Goal: Information Seeking & Learning: Learn about a topic

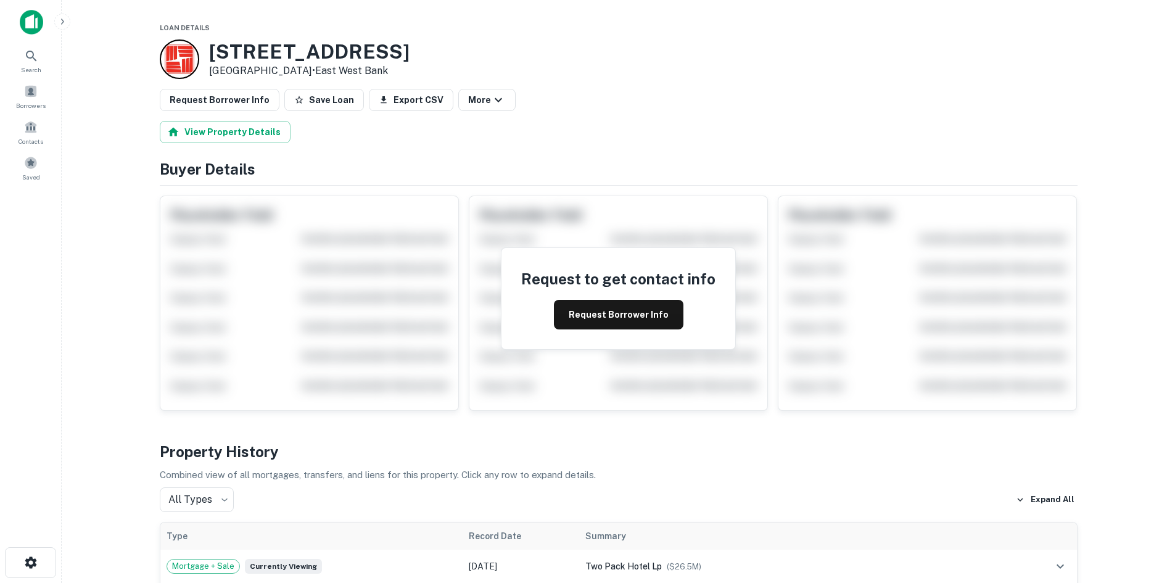
click at [163, 200] on div "Request to get contact info Request Borrower Info" at bounding box center [619, 298] width 918 height 225
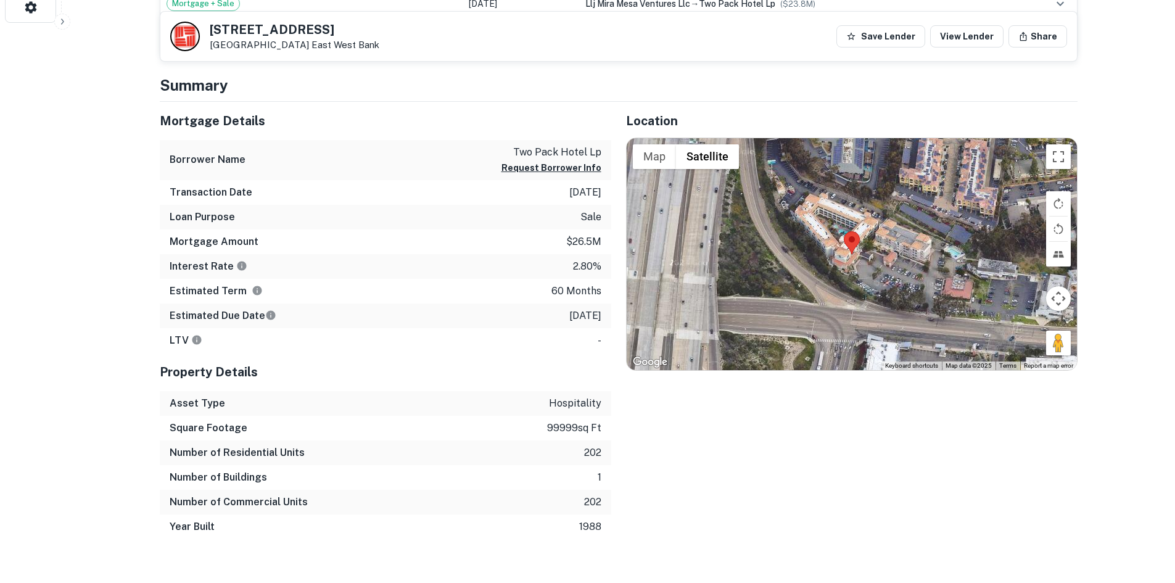
scroll to position [493, 0]
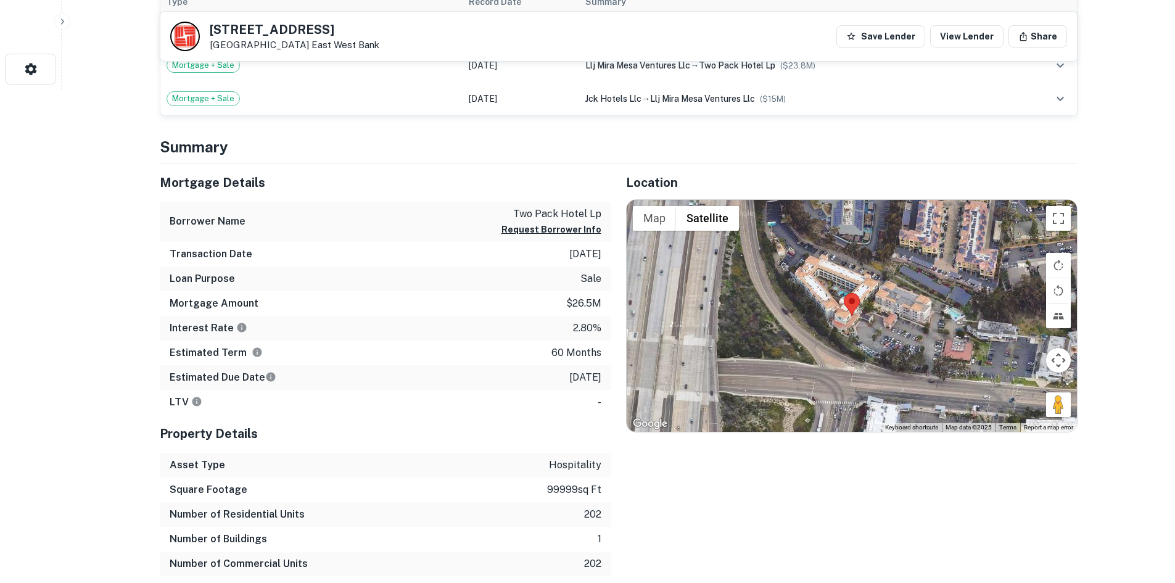
drag, startPoint x: 470, startPoint y: 145, endPoint x: 483, endPoint y: 140, distance: 13.9
click at [467, 142] on h4 "Summary" at bounding box center [619, 147] width 918 height 22
drag, startPoint x: 636, startPoint y: 138, endPoint x: 630, endPoint y: 134, distance: 7.5
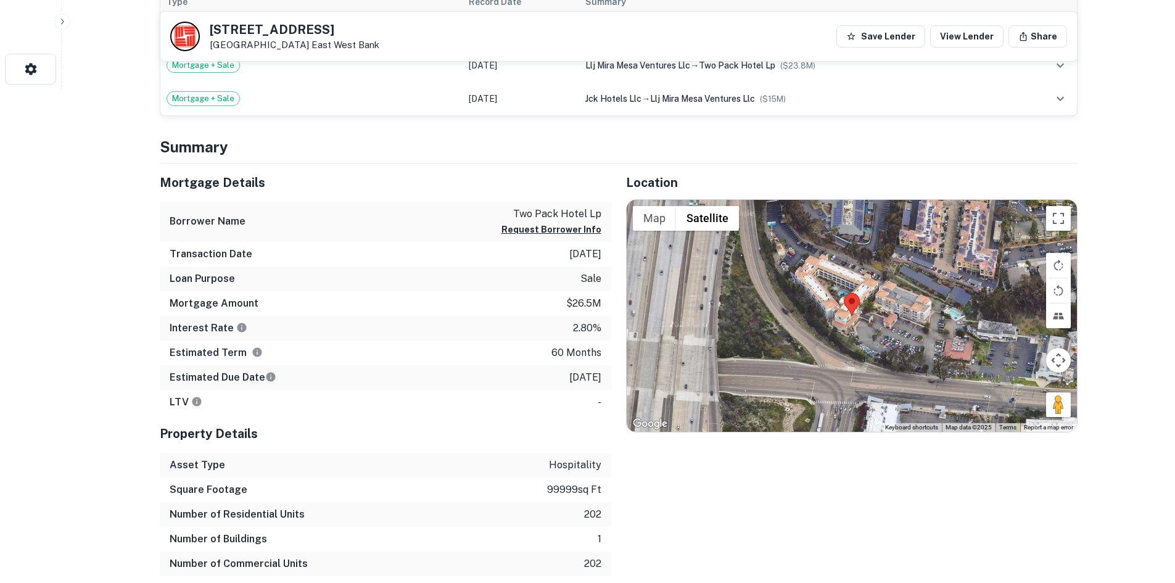
drag, startPoint x: 939, startPoint y: 144, endPoint x: 644, endPoint y: 153, distance: 295.5
drag, startPoint x: 644, startPoint y: 153, endPoint x: 621, endPoint y: 151, distance: 22.9
click at [619, 150] on h4 "Summary" at bounding box center [619, 147] width 918 height 22
click at [610, 154] on h4 "Summary" at bounding box center [619, 147] width 918 height 22
click at [929, 151] on h4 "Summary" at bounding box center [619, 147] width 918 height 22
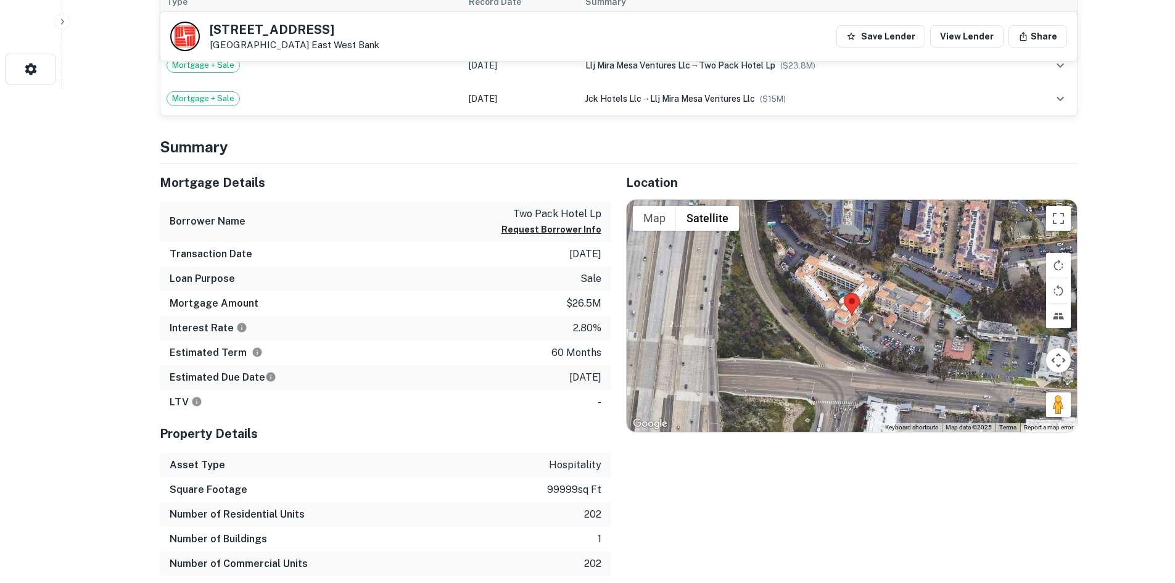
click at [657, 157] on h4 "Summary" at bounding box center [619, 147] width 918 height 22
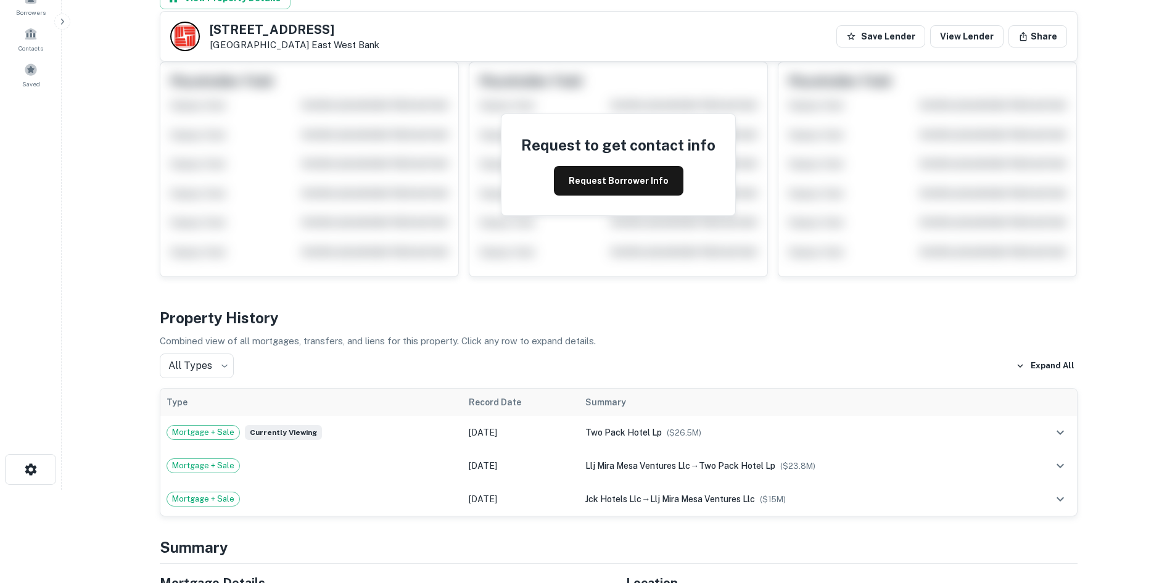
scroll to position [0, 0]
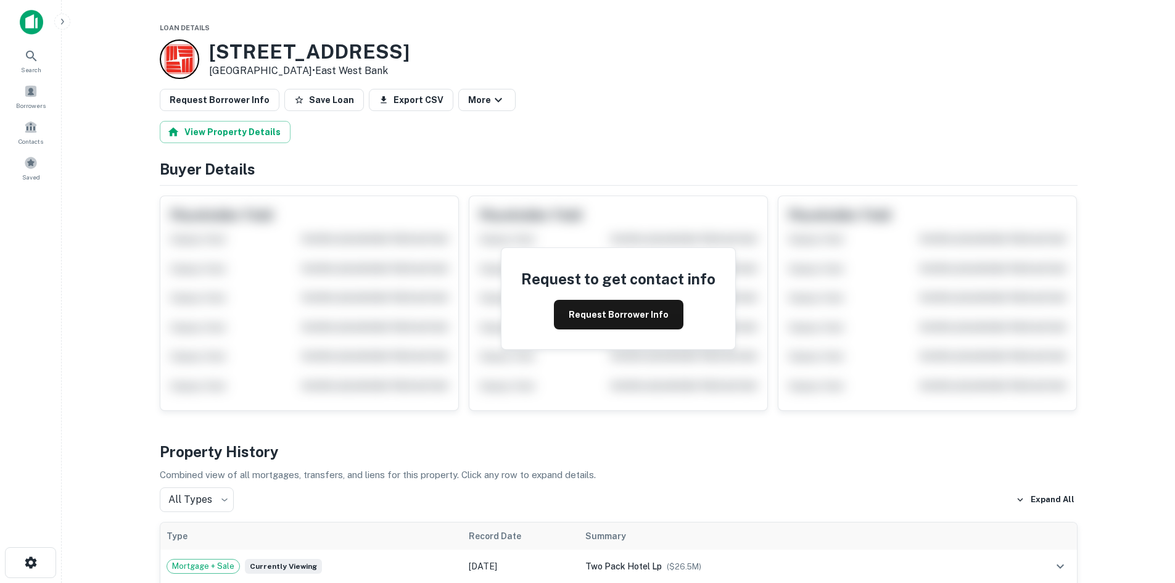
drag, startPoint x: 450, startPoint y: 53, endPoint x: 213, endPoint y: 55, distance: 236.8
click at [213, 55] on div "9880 Mira Mesa Blvd San Diego, CA 92131 • East West Bank" at bounding box center [619, 58] width 918 height 39
click at [660, 46] on div "9880 Mira Mesa Blvd San Diego, CA 92131 • East West Bank" at bounding box center [619, 58] width 918 height 39
click at [33, 21] on img at bounding box center [31, 22] width 23 height 25
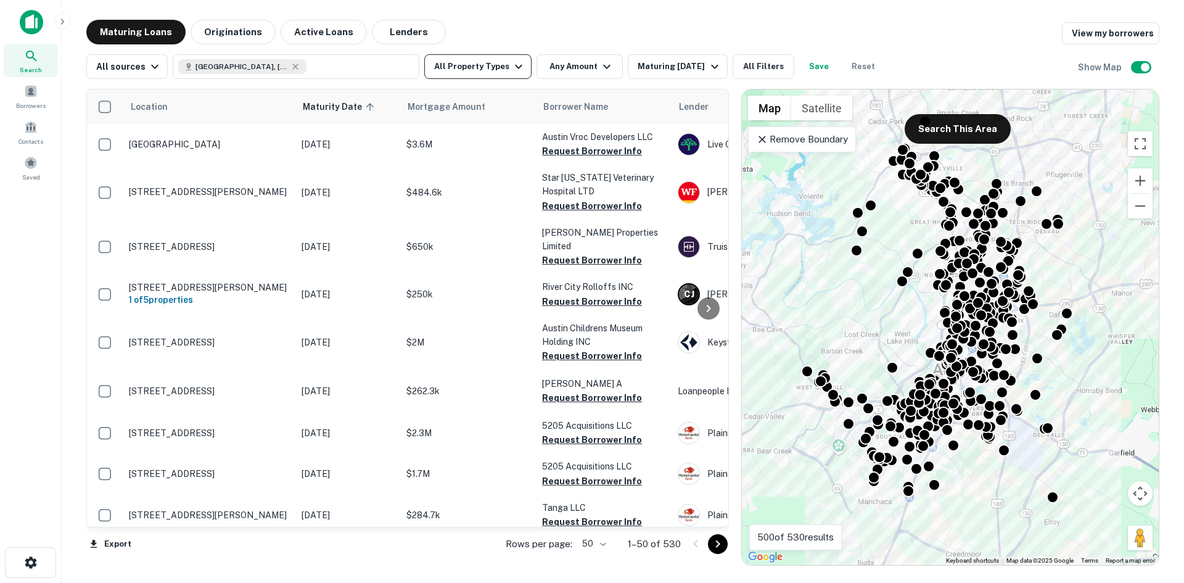
click at [499, 60] on button "All Property Types" at bounding box center [477, 66] width 107 height 25
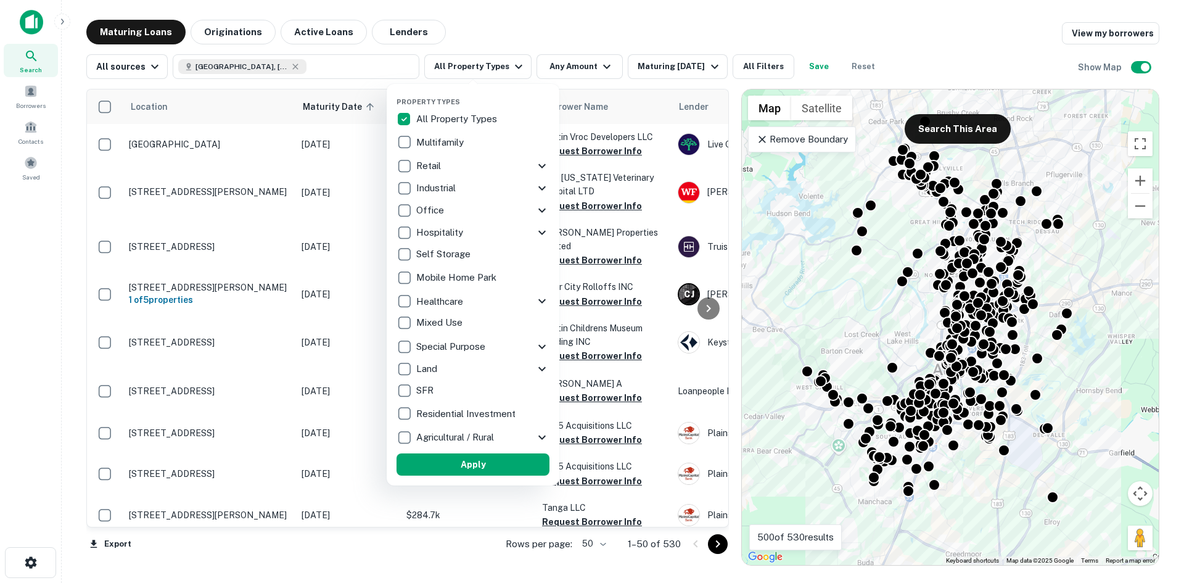
click at [421, 231] on p "Hospitality" at bounding box center [440, 232] width 49 height 15
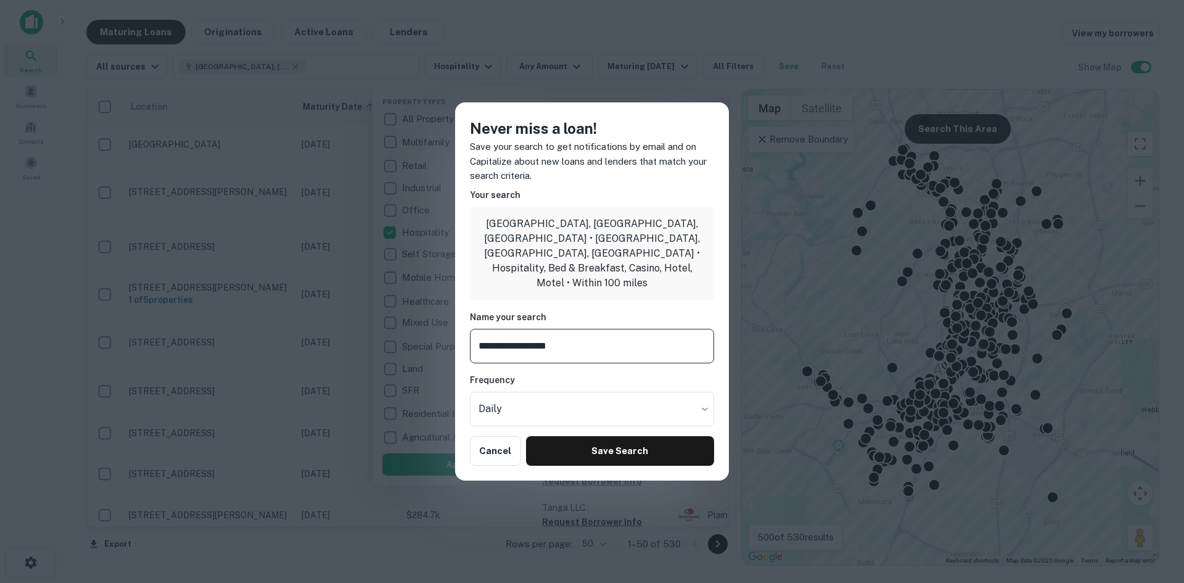
type input "**********"
click at [609, 440] on button "Save Search" at bounding box center [620, 451] width 188 height 30
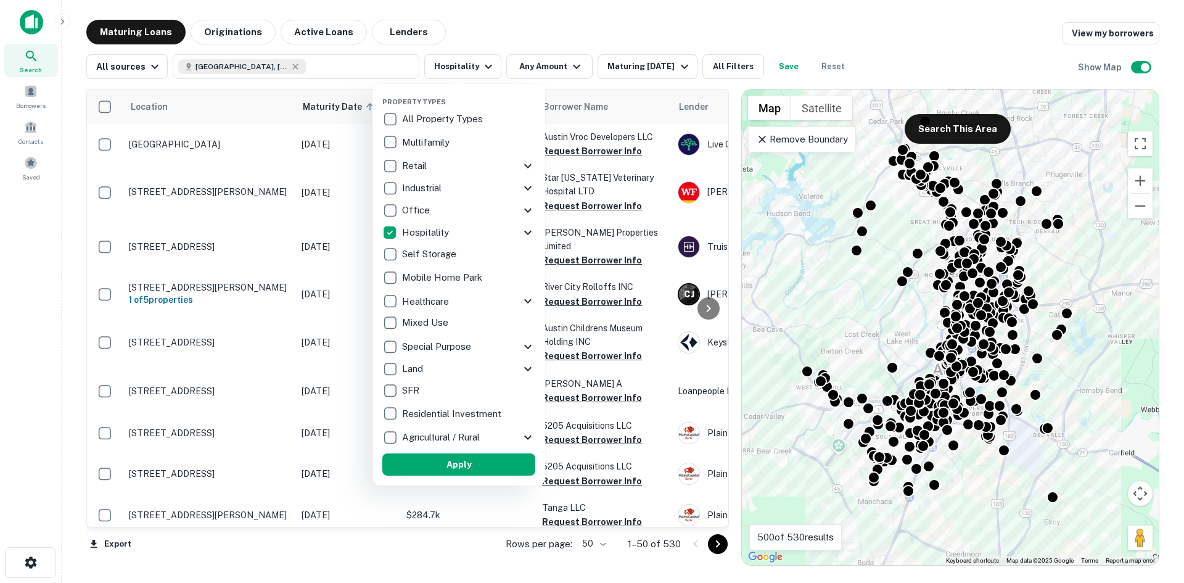
click at [626, 66] on div at bounding box center [592, 291] width 1184 height 583
click at [643, 30] on div at bounding box center [592, 291] width 1184 height 583
click at [473, 469] on button "Apply" at bounding box center [458, 464] width 153 height 22
click at [455, 462] on button "Apply" at bounding box center [458, 464] width 153 height 22
click at [668, 68] on div at bounding box center [592, 291] width 1184 height 583
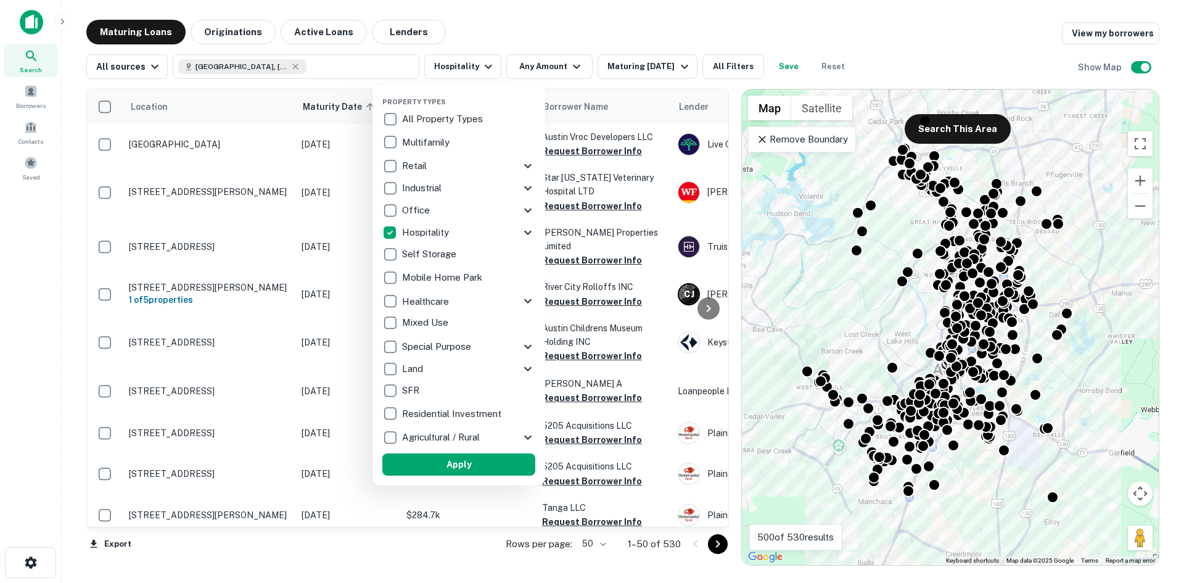
click at [650, 65] on div at bounding box center [592, 291] width 1184 height 583
click at [676, 39] on div at bounding box center [592, 291] width 1184 height 583
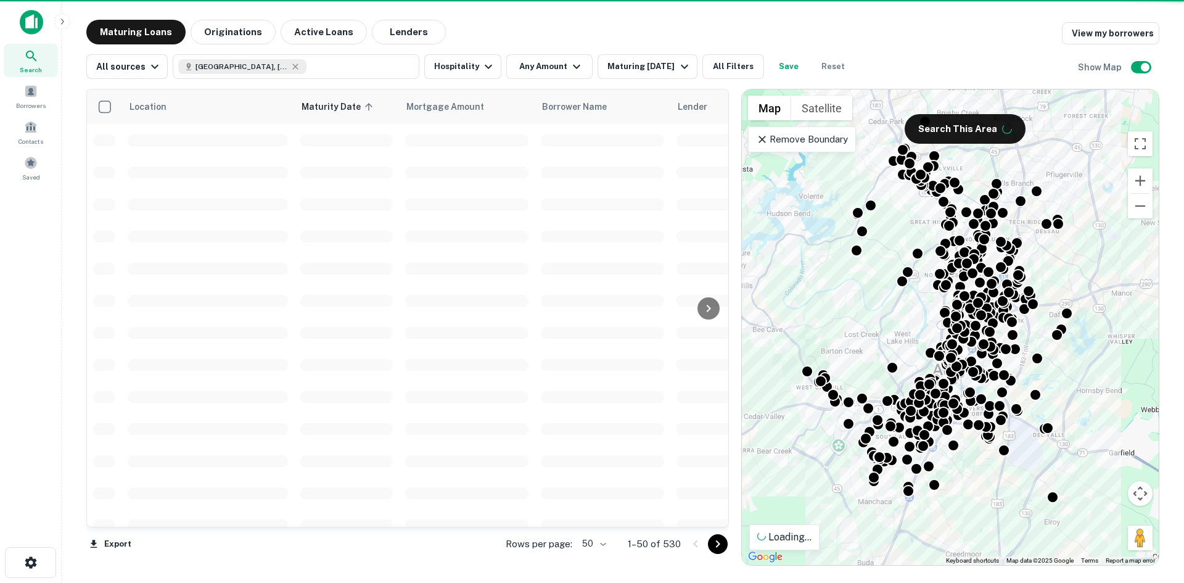
click at [705, 25] on div at bounding box center [592, 291] width 1184 height 583
drag, startPoint x: 717, startPoint y: 28, endPoint x: 615, endPoint y: 73, distance: 111.3
click at [689, 25] on div at bounding box center [592, 291] width 1184 height 583
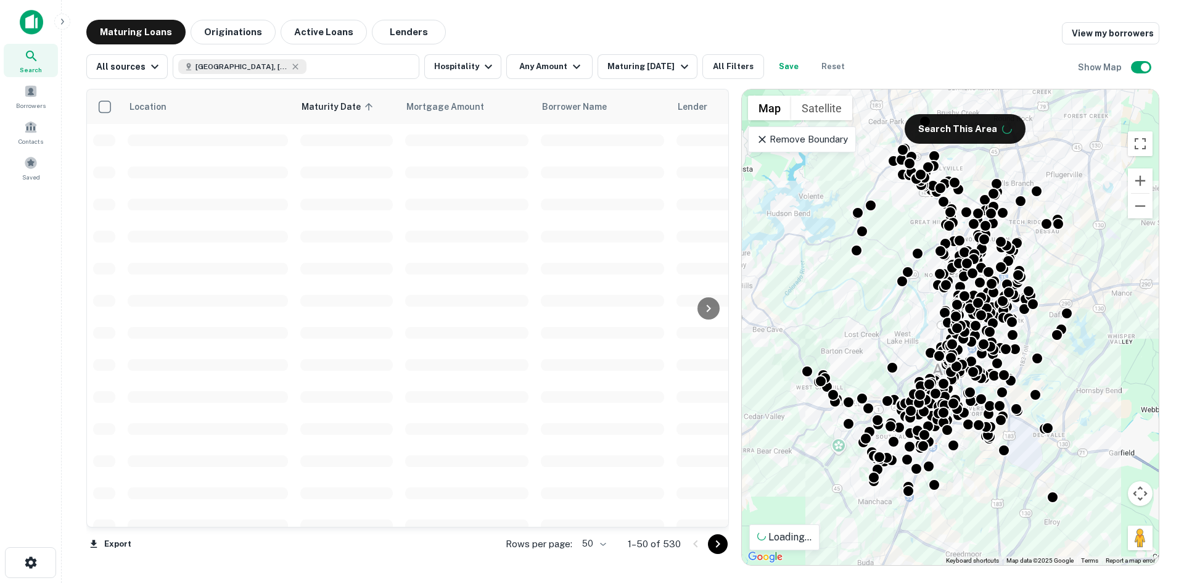
click at [607, 35] on div at bounding box center [592, 291] width 1184 height 583
click at [504, 52] on div "All sources [GEOGRAPHIC_DATA], [GEOGRAPHIC_DATA], [GEOGRAPHIC_DATA] Hospitality…" at bounding box center [622, 61] width 1073 height 35
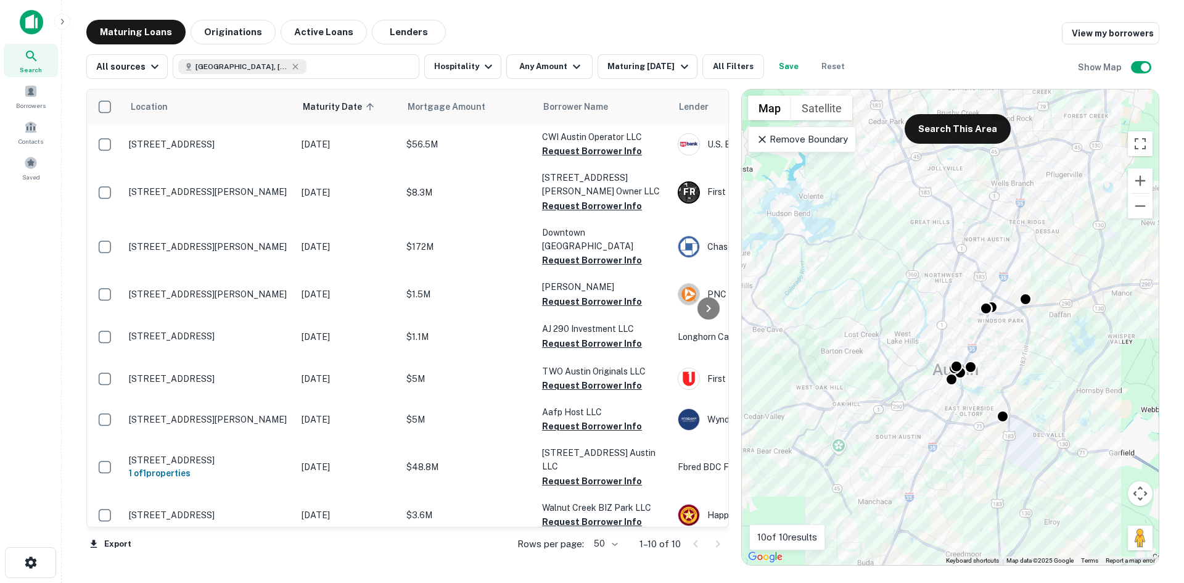
click at [732, 32] on div "Maturing Loans Originations Active Loans Lenders View my borrowers" at bounding box center [622, 32] width 1073 height 25
drag, startPoint x: 792, startPoint y: 31, endPoint x: 774, endPoint y: 29, distance: 18.7
click at [769, 29] on div "Maturing Loans Originations Active Loans Lenders View my borrowers" at bounding box center [622, 32] width 1073 height 25
click at [918, 20] on div "Maturing Loans Originations Active Loans Lenders View my borrowers" at bounding box center [622, 32] width 1073 height 25
drag, startPoint x: 992, startPoint y: 11, endPoint x: 958, endPoint y: 12, distance: 33.9
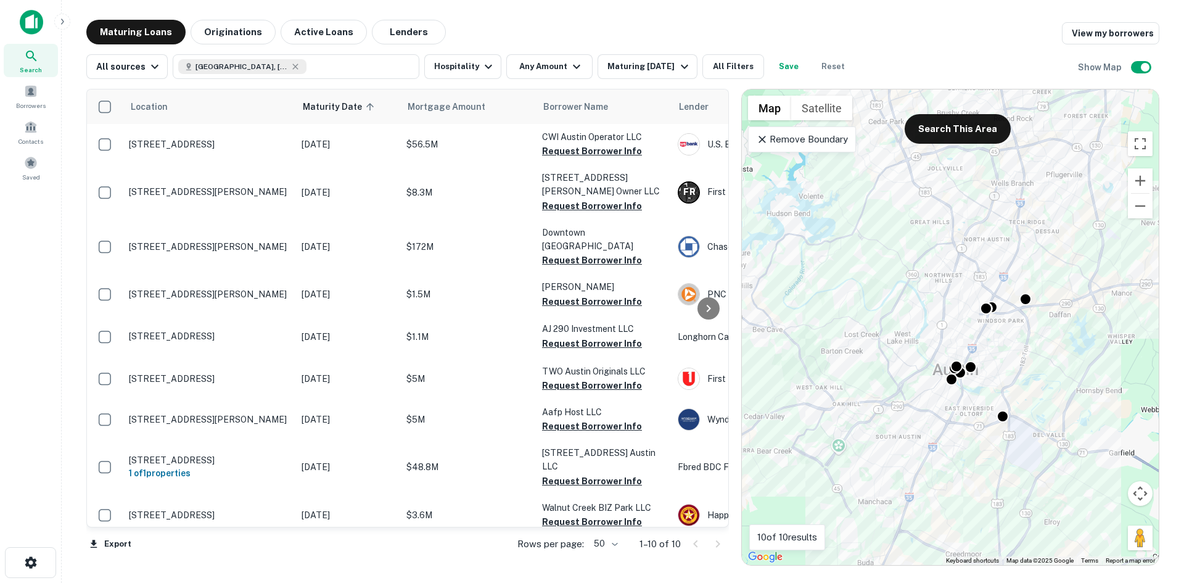
click at [968, 12] on main "Maturing Loans Originations Active Loans Lenders View my borrowers All sources …" at bounding box center [623, 291] width 1122 height 583
click at [956, 12] on main "Maturing Loans Originations Active Loans Lenders View my borrowers All sources …" at bounding box center [623, 291] width 1122 height 583
drag, startPoint x: 802, startPoint y: 24, endPoint x: 742, endPoint y: 19, distance: 59.4
drag, startPoint x: 742, startPoint y: 19, endPoint x: 734, endPoint y: 20, distance: 8.0
click at [731, 17] on main "Maturing Loans Originations Active Loans Lenders View my borrowers All sources …" at bounding box center [623, 291] width 1122 height 583
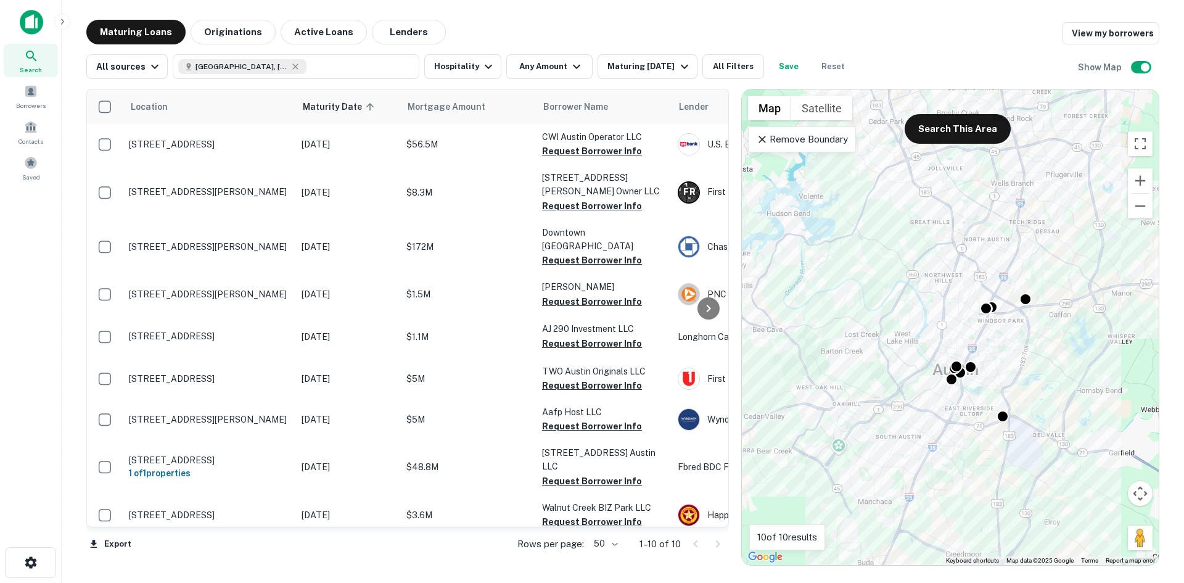
click at [735, 30] on div "Maturing Loans Originations Active Loans Lenders View my borrowers" at bounding box center [622, 32] width 1073 height 25
drag, startPoint x: 927, startPoint y: 20, endPoint x: 910, endPoint y: 16, distance: 18.4
click at [910, 16] on main "Maturing Loans Originations Active Loans Lenders View my borrowers All sources …" at bounding box center [623, 291] width 1122 height 583
drag, startPoint x: 958, startPoint y: 16, endPoint x: 928, endPoint y: 9, distance: 31.1
click at [928, 9] on main "Maturing Loans Originations Active Loans Lenders View my borrowers All sources …" at bounding box center [623, 291] width 1122 height 583
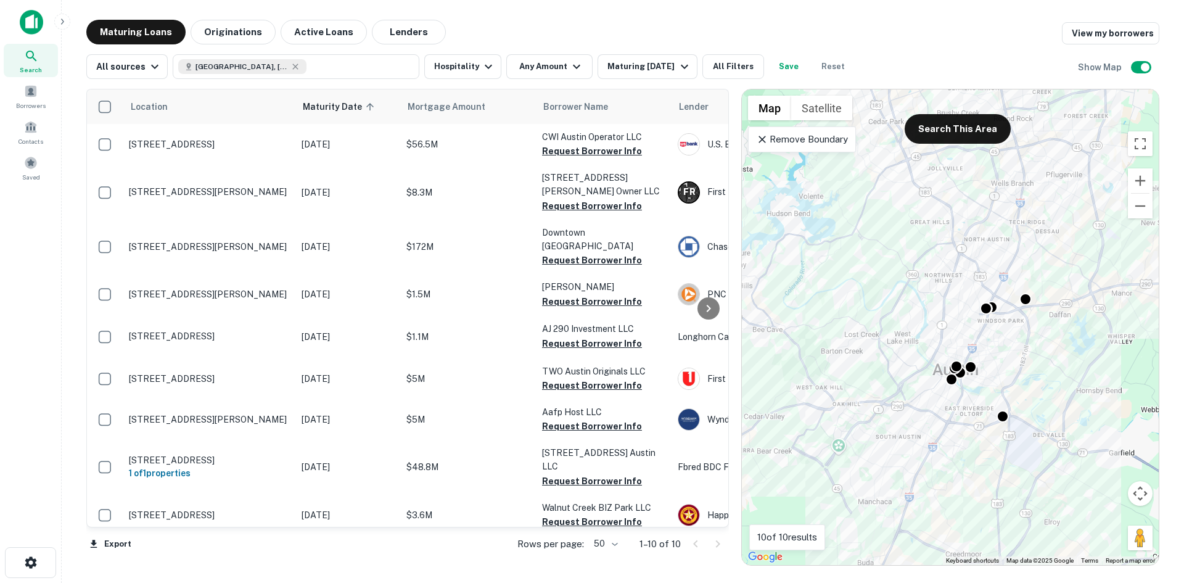
drag, startPoint x: 962, startPoint y: 16, endPoint x: 946, endPoint y: 11, distance: 16.8
click at [947, 11] on main "Maturing Loans Originations Active Loans Lenders View my borrowers All sources …" at bounding box center [623, 291] width 1122 height 583
drag, startPoint x: 937, startPoint y: 10, endPoint x: 771, endPoint y: 20, distance: 165.6
drag, startPoint x: 771, startPoint y: 20, endPoint x: 723, endPoint y: 17, distance: 48.9
click at [720, 12] on main "Maturing Loans Originations Active Loans Lenders View my borrowers All sources …" at bounding box center [623, 291] width 1122 height 583
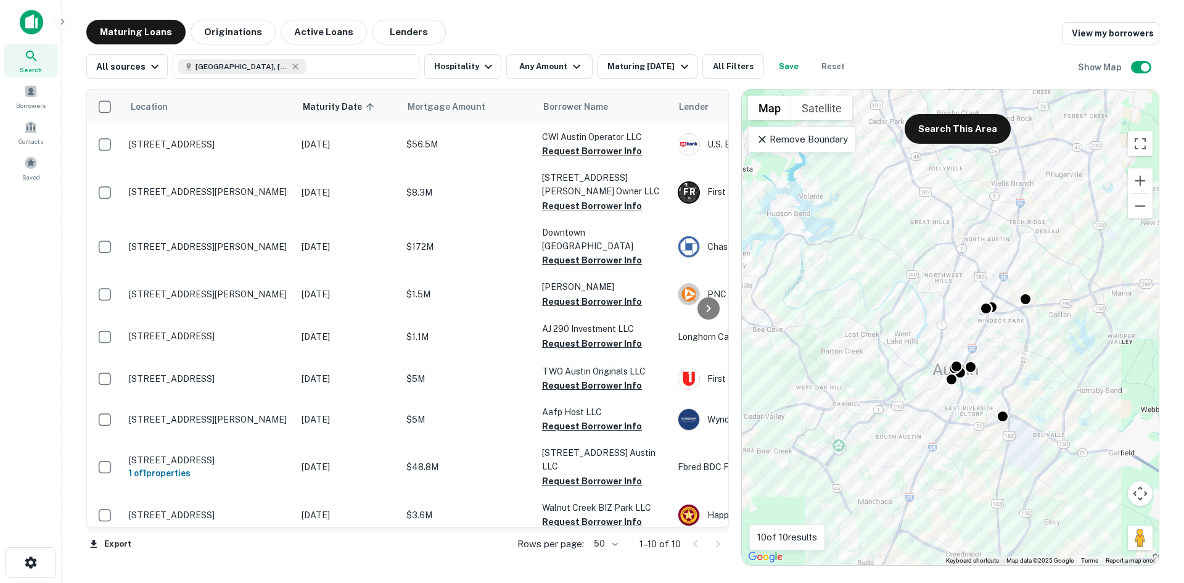
click at [725, 10] on main "Maturing Loans Originations Active Loans Lenders View my borrowers All sources …" at bounding box center [623, 291] width 1122 height 583
click at [744, 17] on main "Maturing Loans Originations Active Loans Lenders View my borrowers All sources …" at bounding box center [623, 291] width 1122 height 583
drag, startPoint x: 723, startPoint y: 31, endPoint x: 717, endPoint y: 27, distance: 8.0
click at [717, 27] on div "Maturing Loans Originations Active Loans Lenders View my borrowers" at bounding box center [622, 32] width 1073 height 25
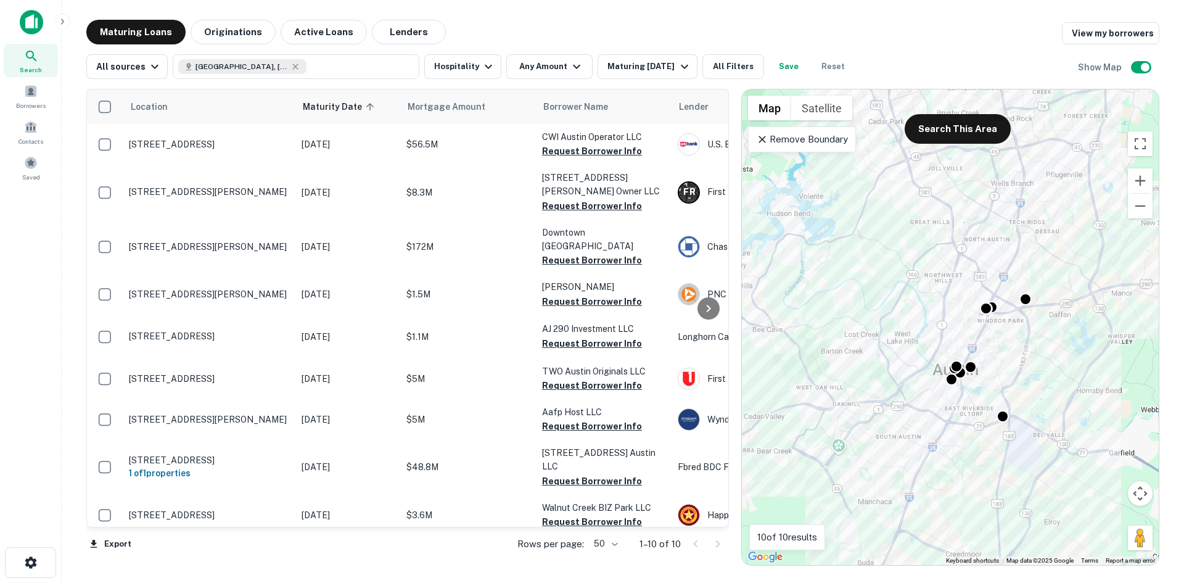
click at [731, 27] on div "Maturing Loans Originations Active Loans Lenders View my borrowers" at bounding box center [622, 32] width 1073 height 25
drag, startPoint x: 711, startPoint y: 36, endPoint x: 710, endPoint y: 30, distance: 6.2
click at [710, 30] on div "Maturing Loans Originations Active Loans Lenders View my borrowers" at bounding box center [622, 32] width 1073 height 25
click at [638, 59] on div "Maturing [DATE]" at bounding box center [649, 66] width 84 height 15
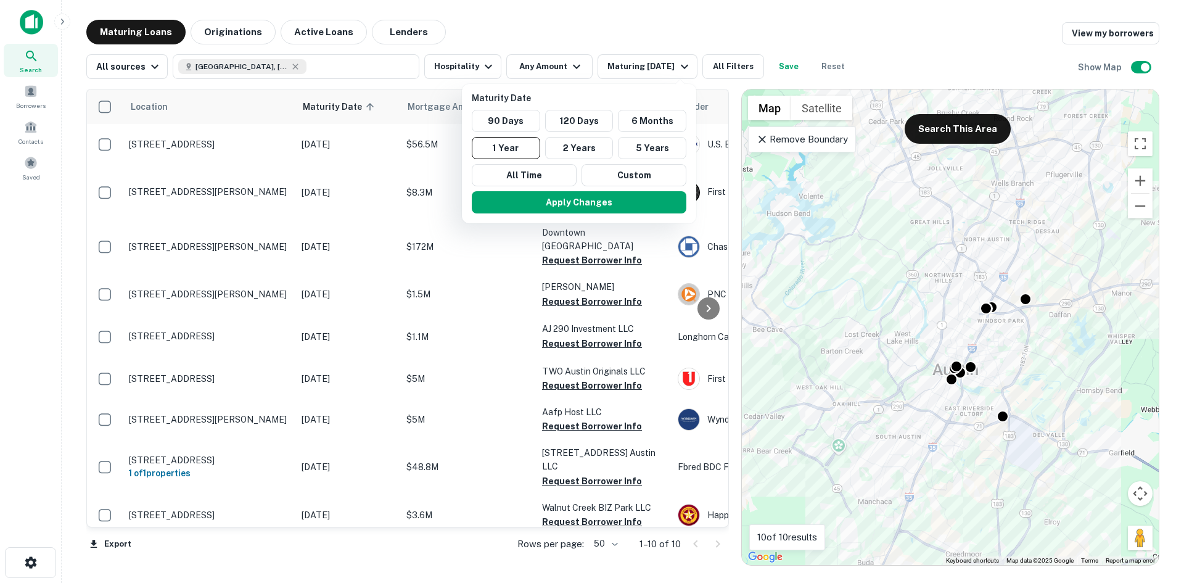
click at [570, 64] on div at bounding box center [592, 291] width 1184 height 583
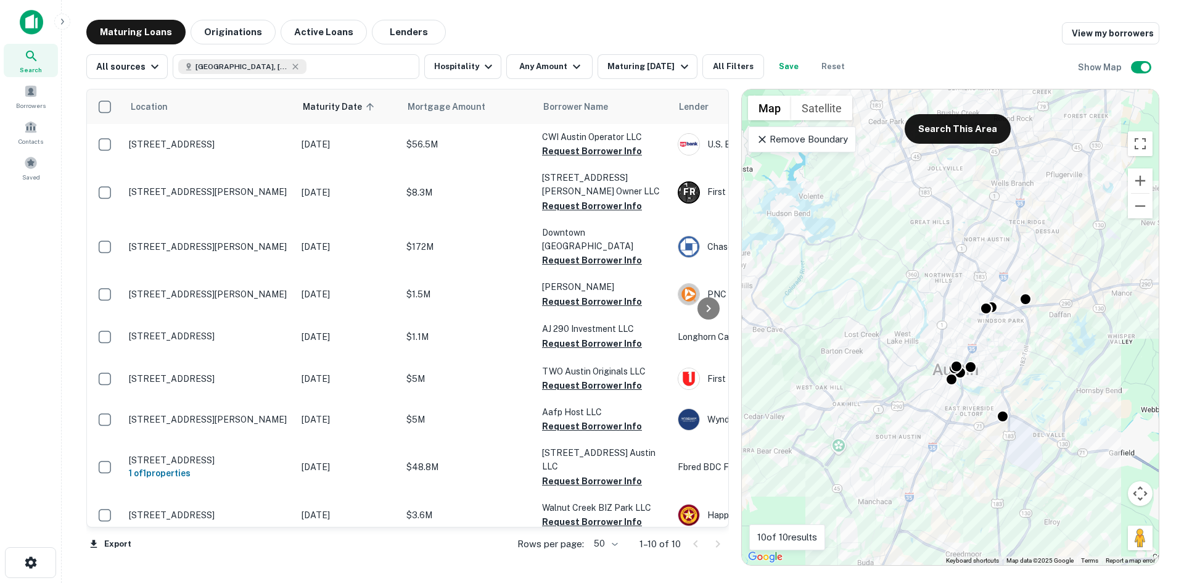
click at [572, 25] on div at bounding box center [592, 291] width 1184 height 583
drag, startPoint x: 947, startPoint y: 10, endPoint x: 689, endPoint y: 31, distance: 258.6
click at [842, 10] on main "Maturing Loans Originations Active Loans Lenders View my borrowers All sources …" at bounding box center [623, 291] width 1122 height 583
click at [548, 63] on button "Any Amount" at bounding box center [549, 66] width 86 height 25
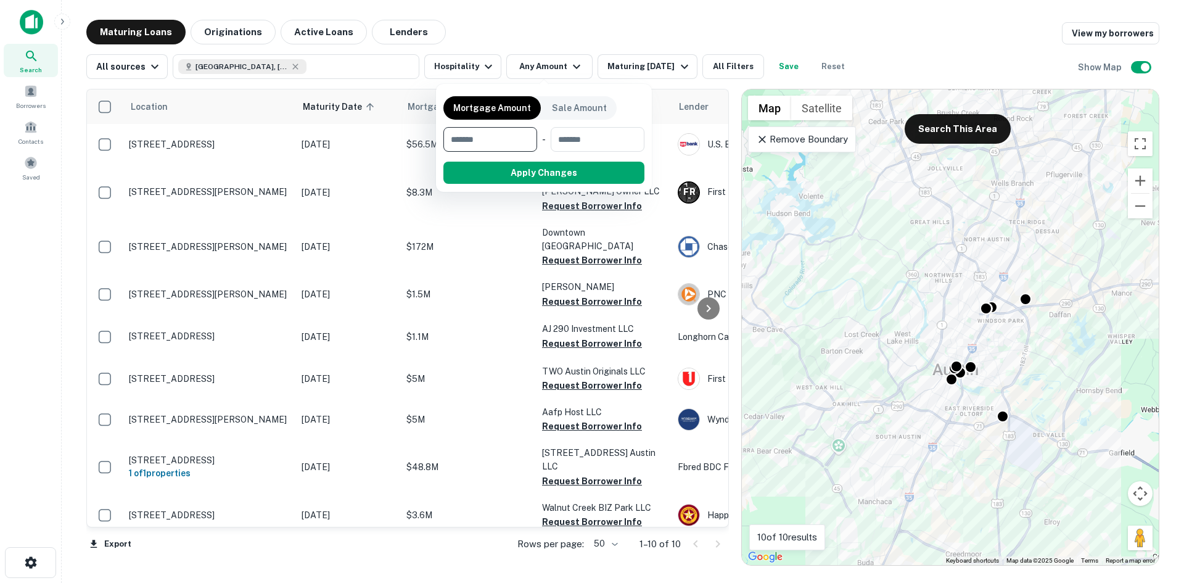
click at [495, 131] on input "number" at bounding box center [485, 139] width 85 height 25
type input "********"
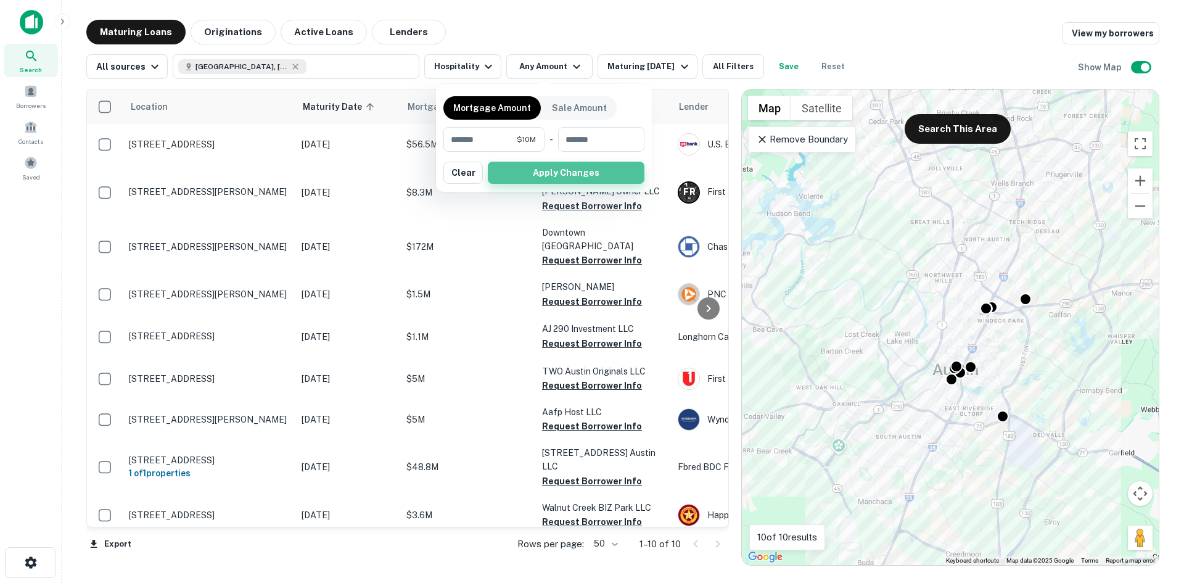
click at [562, 168] on button "Apply Changes" at bounding box center [566, 173] width 157 height 22
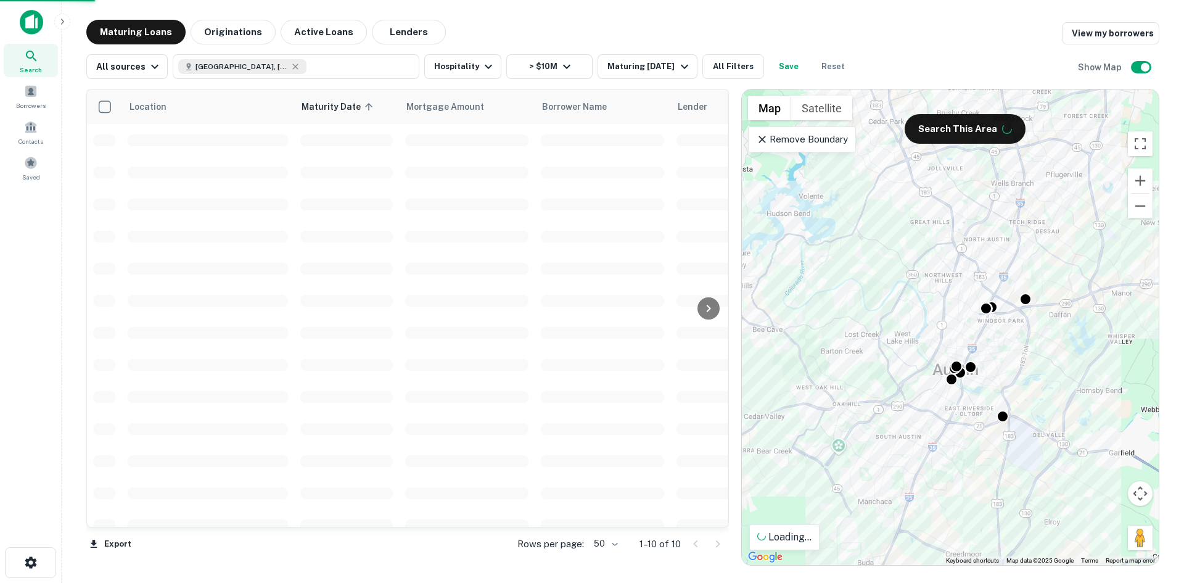
click at [726, 23] on div "Maturing Loans Originations Active Loans Lenders View my borrowers" at bounding box center [622, 32] width 1073 height 25
click at [712, 23] on div "Maturing Loans Originations Active Loans Lenders View my borrowers" at bounding box center [622, 32] width 1073 height 25
click at [710, 18] on main "Maturing Loans Originations Active Loans Lenders View my borrowers All sources …" at bounding box center [623, 291] width 1122 height 583
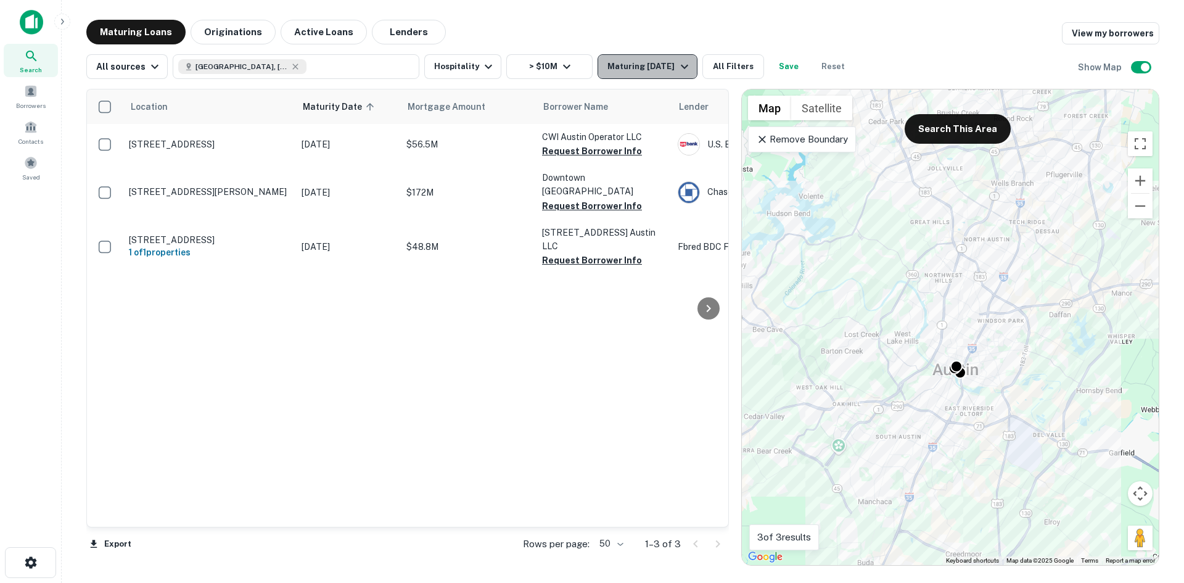
click at [638, 68] on div "Maturing [DATE]" at bounding box center [649, 66] width 84 height 15
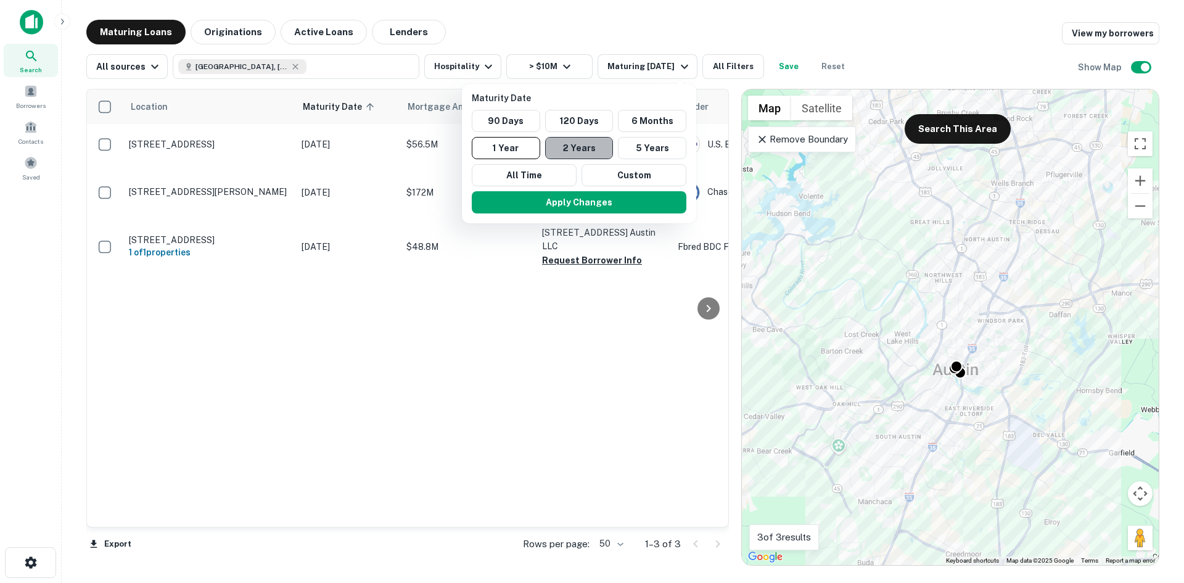
click at [594, 152] on button "2 Years" at bounding box center [579, 148] width 68 height 22
click at [600, 200] on button "Apply Changes" at bounding box center [584, 202] width 215 height 22
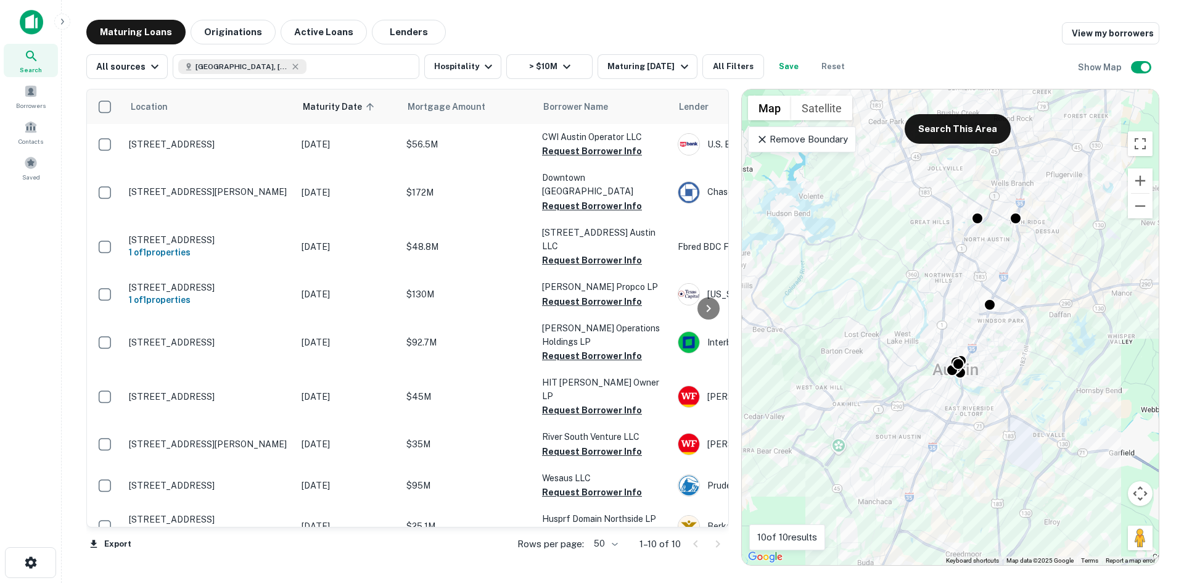
click at [735, 30] on div "Maturing Loans Originations Active Loans Lenders View my borrowers" at bounding box center [622, 32] width 1073 height 25
drag, startPoint x: 967, startPoint y: 15, endPoint x: 835, endPoint y: 16, distance: 132.6
drag, startPoint x: 835, startPoint y: 16, endPoint x: 726, endPoint y: 31, distance: 109.6
click at [726, 25] on div "Maturing Loans Originations Active Loans Lenders View my borrowers" at bounding box center [622, 32] width 1073 height 25
drag, startPoint x: 735, startPoint y: 27, endPoint x: 741, endPoint y: 30, distance: 6.9
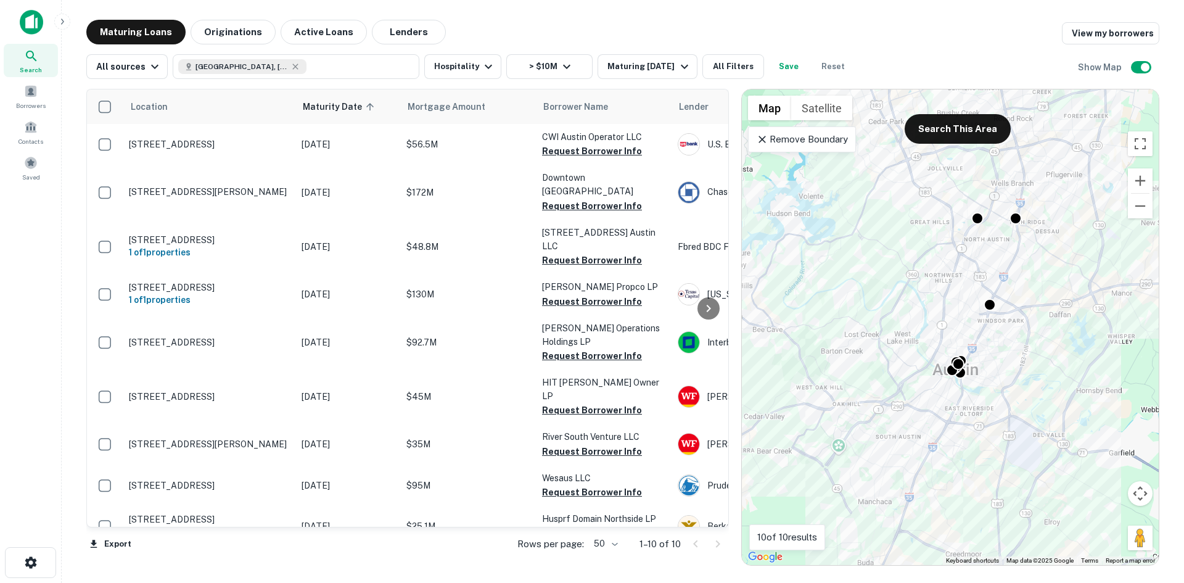
click at [736, 27] on div "Maturing Loans Originations Active Loans Lenders View my borrowers" at bounding box center [622, 32] width 1073 height 25
drag, startPoint x: 739, startPoint y: 28, endPoint x: 724, endPoint y: 23, distance: 16.2
click at [724, 23] on div "Maturing Loans Originations Active Loans Lenders View my borrowers" at bounding box center [622, 32] width 1073 height 25
click at [736, 35] on div "Maturing Loans Originations Active Loans Lenders View my borrowers" at bounding box center [622, 32] width 1073 height 25
drag, startPoint x: 746, startPoint y: 35, endPoint x: 743, endPoint y: 30, distance: 6.3
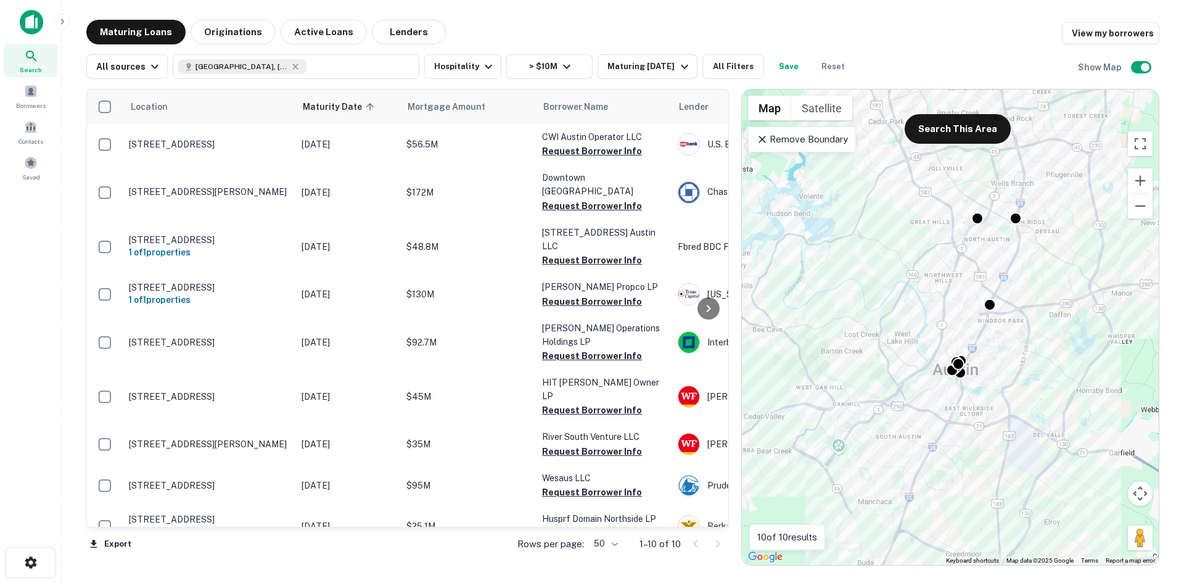
click at [743, 30] on div "Maturing Loans Originations Active Loans Lenders View my borrowers" at bounding box center [622, 32] width 1073 height 25
drag, startPoint x: 761, startPoint y: 31, endPoint x: 751, endPoint y: 32, distance: 9.9
click at [751, 32] on div "Maturing Loans Originations Active Loans Lenders View my borrowers" at bounding box center [622, 32] width 1073 height 25
click at [718, 31] on div "Maturing Loans Originations Active Loans Lenders View my borrowers" at bounding box center [622, 32] width 1073 height 25
click at [722, 31] on div "Maturing Loans Originations Active Loans Lenders View my borrowers" at bounding box center [622, 32] width 1073 height 25
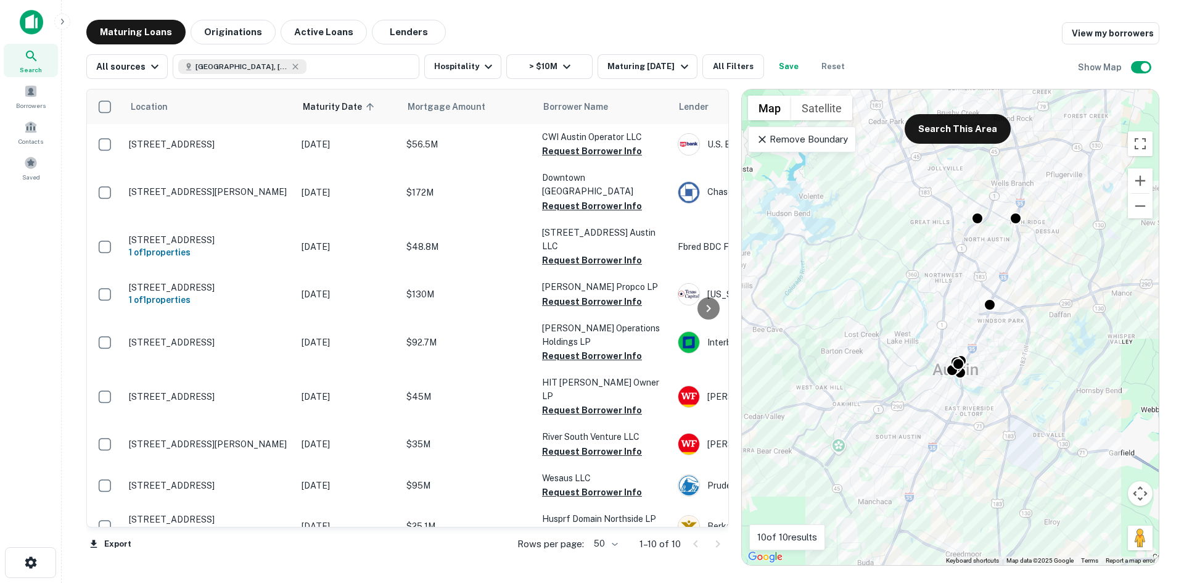
click at [726, 29] on div "Maturing Loans Originations Active Loans Lenders View my borrowers" at bounding box center [622, 32] width 1073 height 25
drag, startPoint x: 734, startPoint y: 32, endPoint x: 726, endPoint y: 28, distance: 8.6
click at [726, 28] on div "Maturing Loans Originations Active Loans Lenders View my borrowers" at bounding box center [622, 32] width 1073 height 25
click at [729, 22] on div "Maturing Loans Originations Active Loans Lenders View my borrowers" at bounding box center [622, 32] width 1073 height 25
drag, startPoint x: 734, startPoint y: 31, endPoint x: 729, endPoint y: 25, distance: 7.5
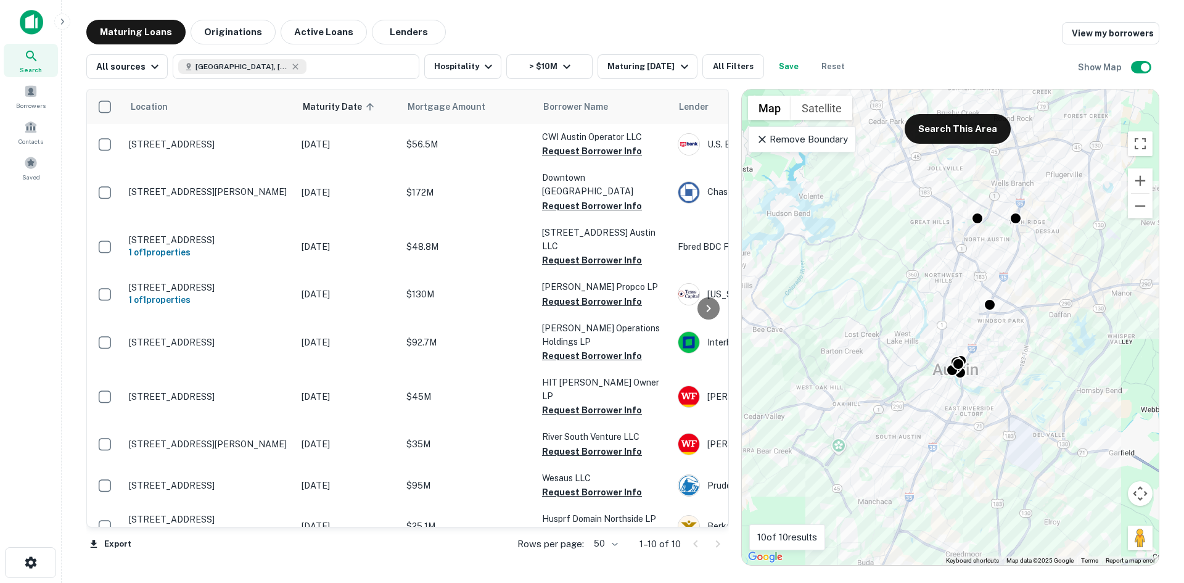
click at [729, 25] on div "Maturing Loans Originations Active Loans Lenders View my borrowers" at bounding box center [622, 32] width 1073 height 25
drag, startPoint x: 747, startPoint y: 21, endPoint x: 739, endPoint y: 21, distance: 8.0
click at [739, 21] on div "Maturing Loans Originations Active Loans Lenders View my borrowers" at bounding box center [622, 32] width 1073 height 25
